Goal: Register for event/course

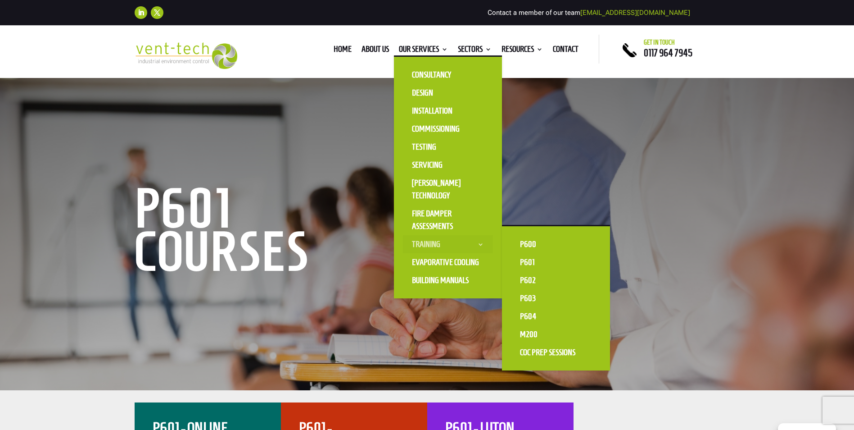
click at [432, 243] on link "Training" at bounding box center [448, 244] width 90 height 18
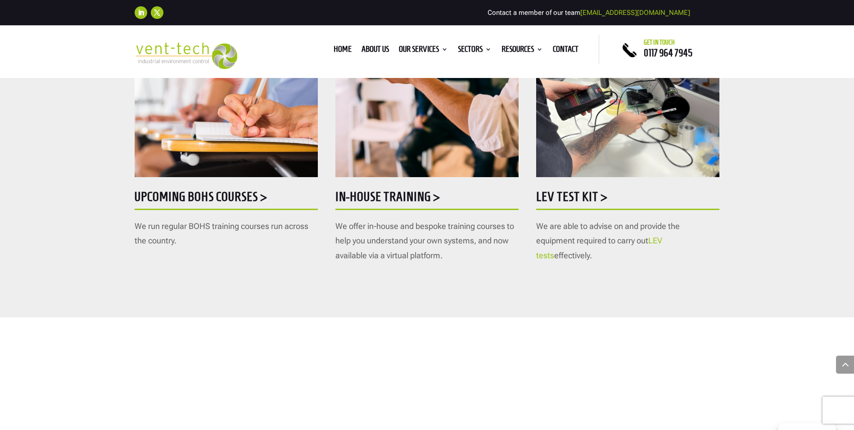
scroll to position [540, 0]
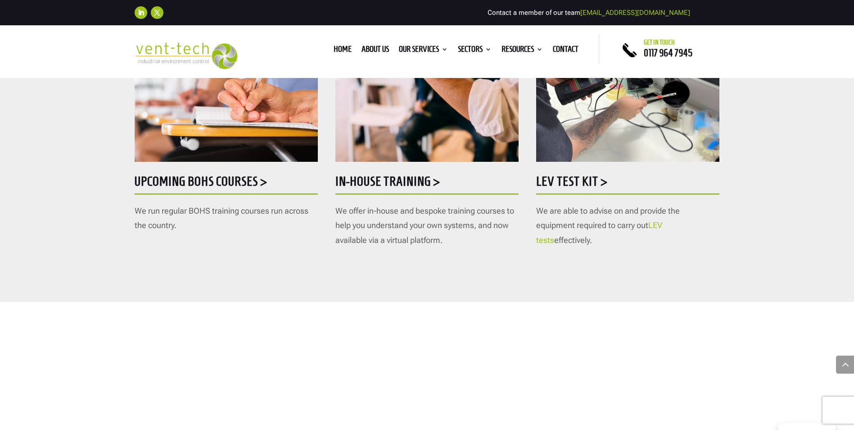
click at [252, 190] on h5 "Upcoming BOHS courses >" at bounding box center [226, 184] width 183 height 18
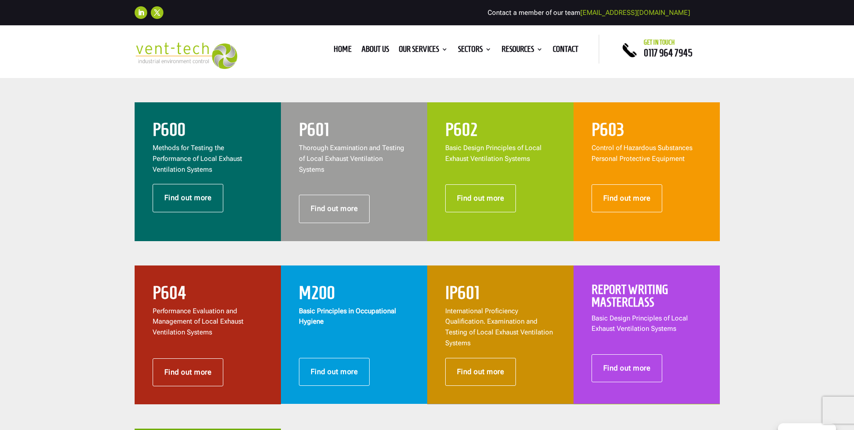
scroll to position [353, 0]
